Goal: Task Accomplishment & Management: Manage account settings

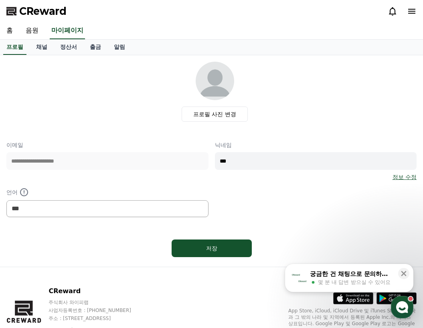
select select "**********"
click at [26, 31] on link "음원" at bounding box center [32, 30] width 26 height 17
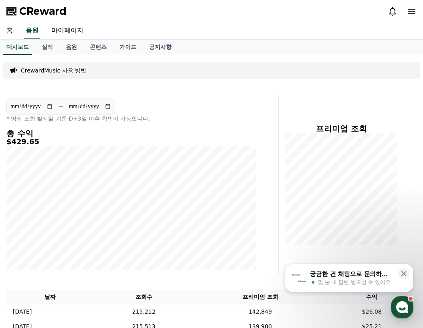
click at [74, 48] on link "음원" at bounding box center [71, 47] width 24 height 15
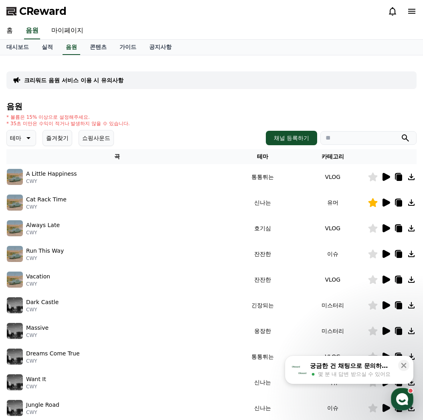
click at [64, 140] on button "즐겨찾기" at bounding box center [57, 138] width 30 height 16
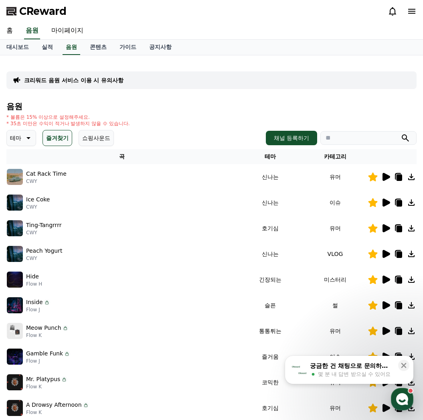
click at [386, 228] on icon at bounding box center [386, 228] width 8 height 8
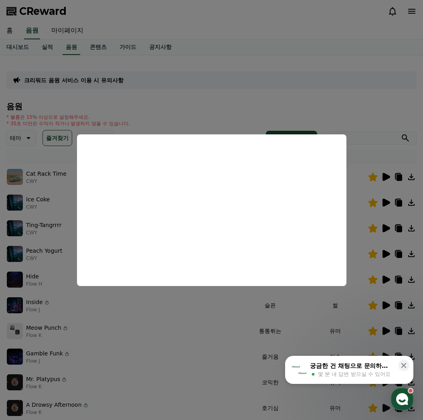
click at [161, 328] on button "close modal" at bounding box center [211, 210] width 423 height 420
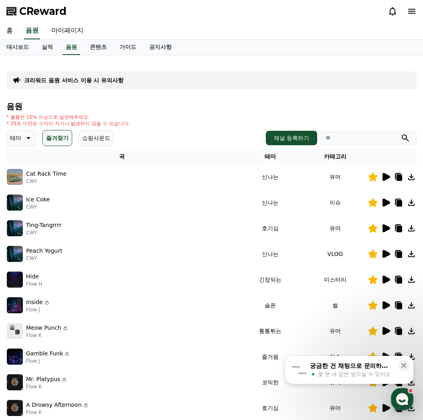
click at [383, 228] on icon at bounding box center [386, 228] width 8 height 8
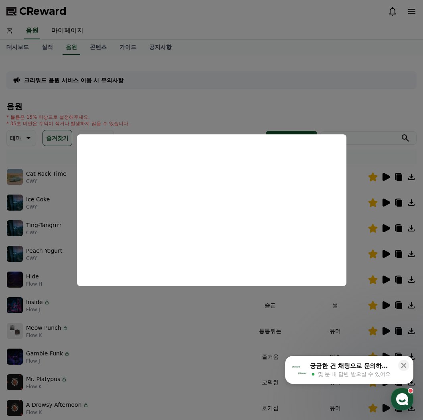
click at [356, 224] on button "close modal" at bounding box center [211, 210] width 423 height 420
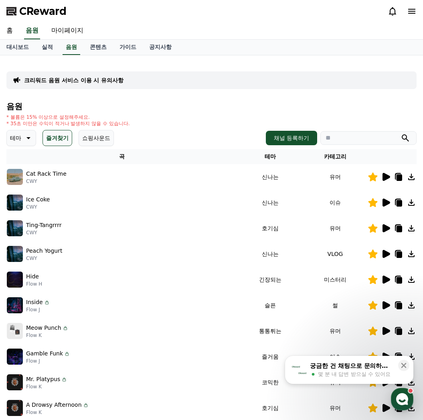
click at [397, 230] on icon at bounding box center [399, 229] width 6 height 6
